Goal: Information Seeking & Learning: Learn about a topic

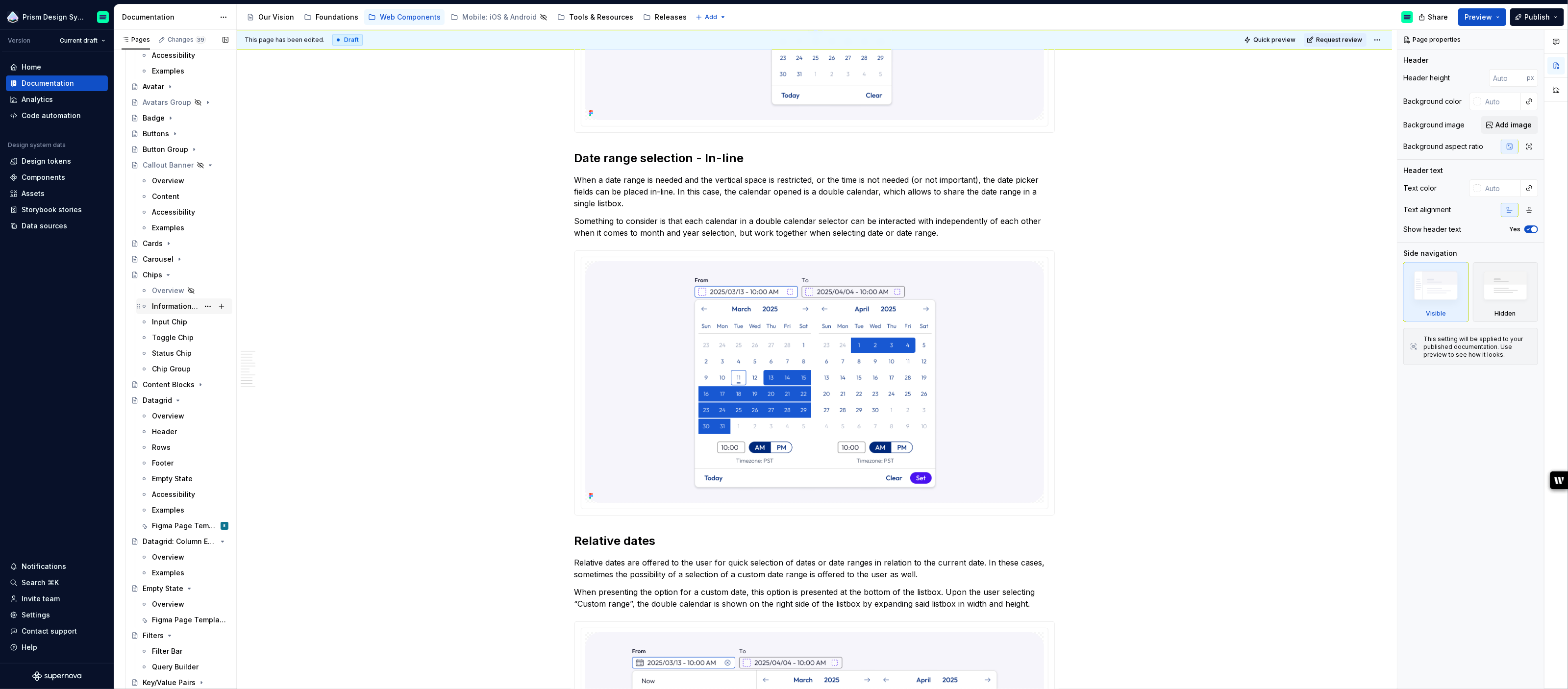
scroll to position [199, 0]
click at [159, 427] on div "Header" at bounding box center [164, 428] width 25 height 10
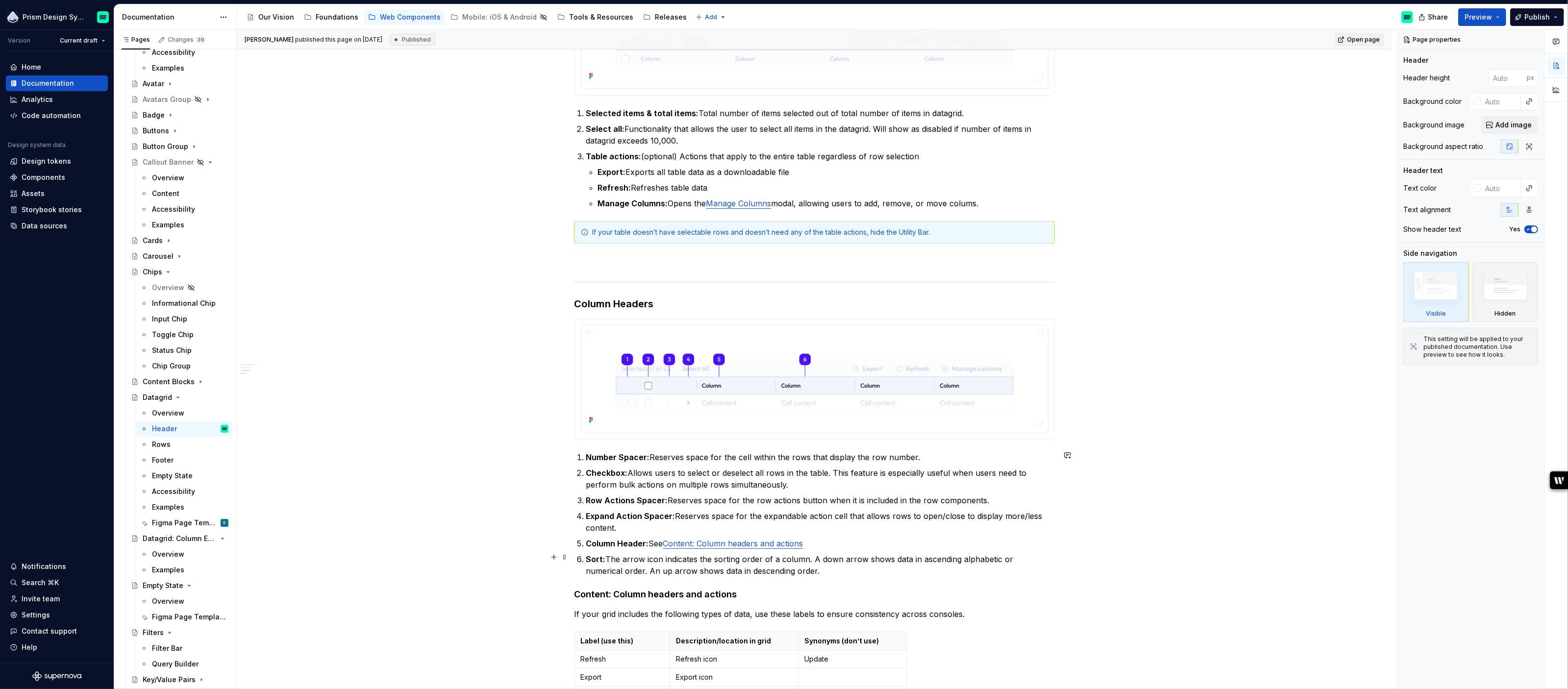
scroll to position [473, 0]
click at [169, 443] on div "Rows" at bounding box center [190, 444] width 77 height 13
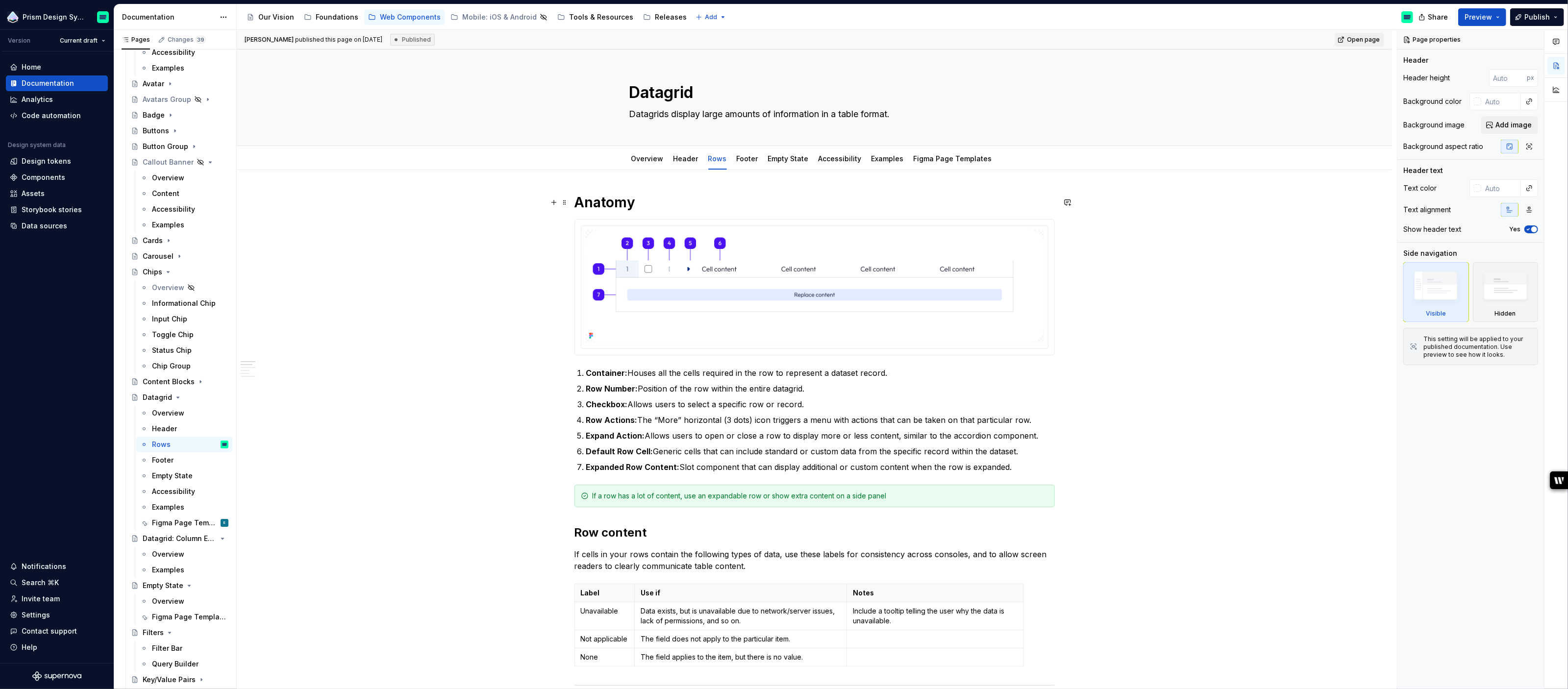
type textarea "*"
